Goal: Task Accomplishment & Management: Use online tool/utility

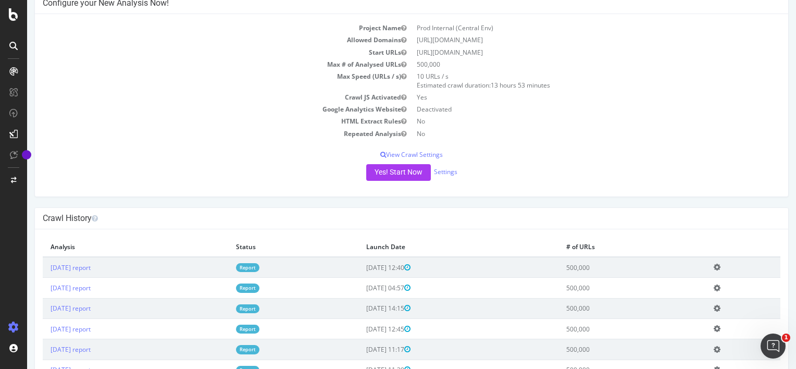
scroll to position [61, 0]
click at [91, 264] on link "[DATE] report" at bounding box center [71, 267] width 40 height 9
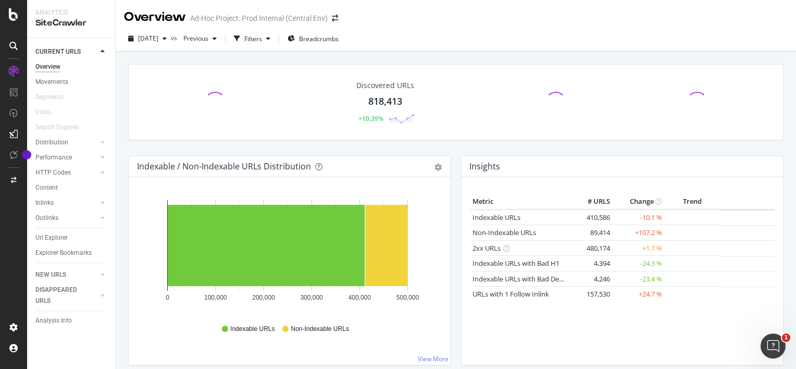
scroll to position [43, 0]
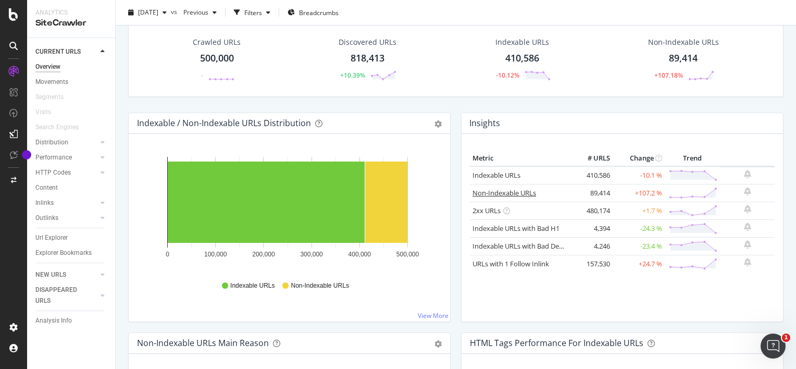
click at [520, 192] on link "Non-Indexable URLs" at bounding box center [505, 192] width 64 height 9
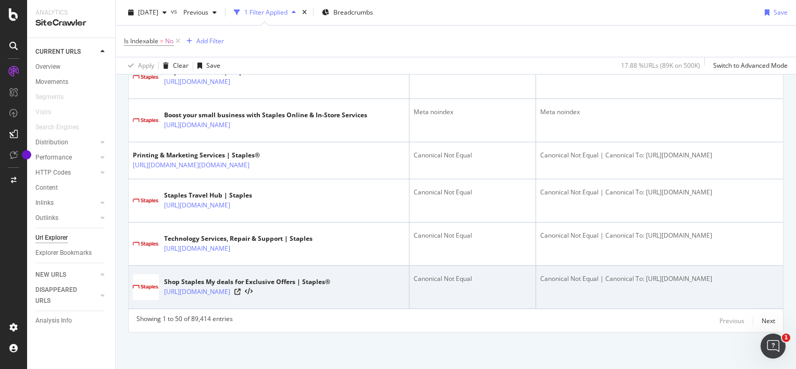
scroll to position [2654, 0]
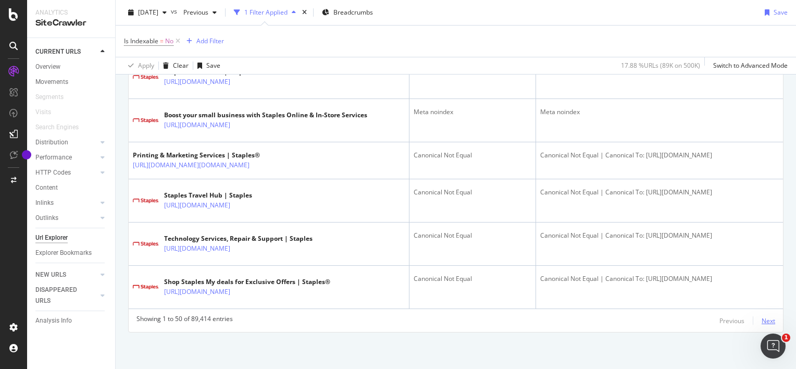
click at [762, 324] on div "Next" at bounding box center [769, 320] width 14 height 9
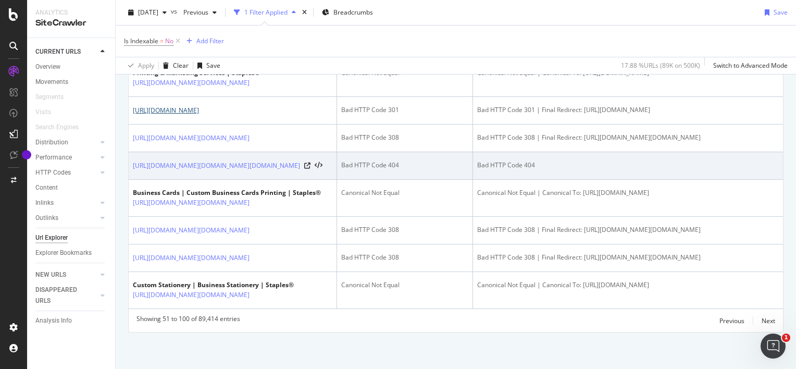
scroll to position [2502, 0]
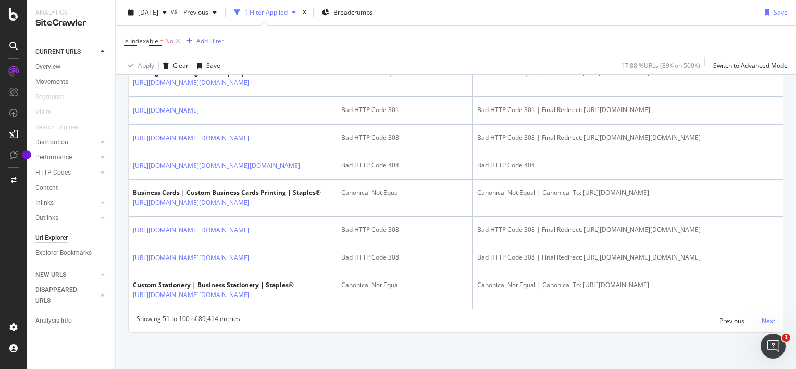
click at [763, 319] on div "Next" at bounding box center [769, 320] width 14 height 9
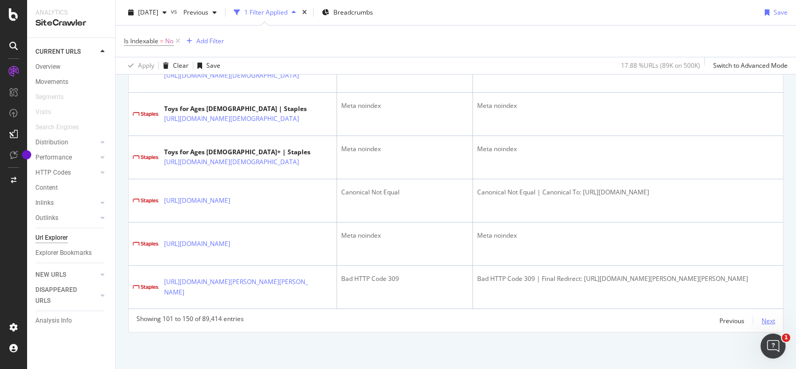
scroll to position [2629, 0]
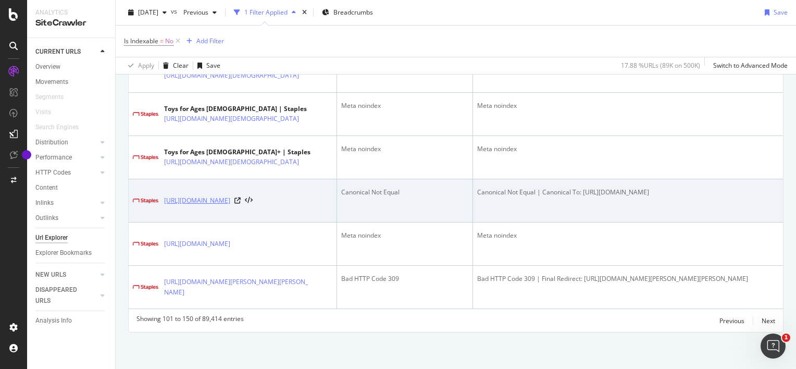
drag, startPoint x: 162, startPoint y: 195, endPoint x: 203, endPoint y: 210, distance: 44.2
click at [203, 210] on div "[URL][DOMAIN_NAME]" at bounding box center [233, 201] width 200 height 26
copy link "[URL][DOMAIN_NAME]"
